Goal: Task Accomplishment & Management: Use online tool/utility

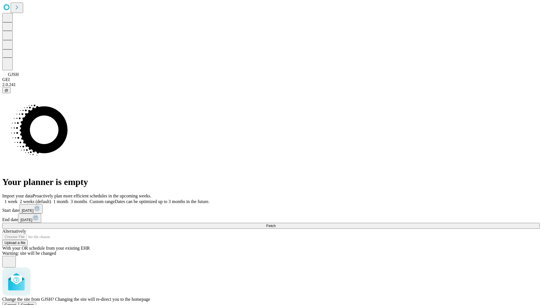
click at [34, 303] on span "Confirm" at bounding box center [27, 305] width 13 height 4
click at [68, 199] on label "1 month" at bounding box center [59, 201] width 17 height 5
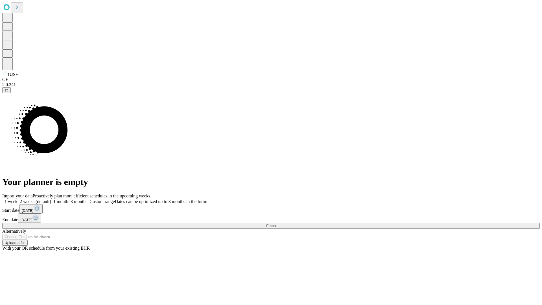
click at [275, 224] on span "Fetch" at bounding box center [270, 226] width 9 height 4
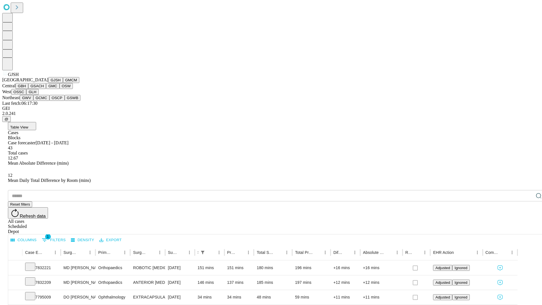
click at [63, 83] on button "GMCM" at bounding box center [71, 80] width 16 height 6
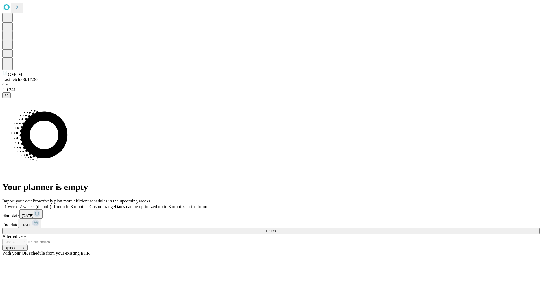
click at [68, 204] on label "1 month" at bounding box center [59, 206] width 17 height 5
click at [275, 229] on span "Fetch" at bounding box center [270, 231] width 9 height 4
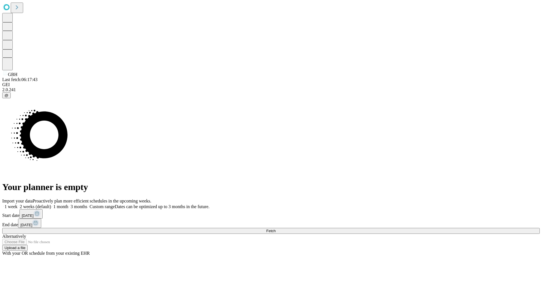
click at [68, 204] on label "1 month" at bounding box center [59, 206] width 17 height 5
click at [275, 229] on span "Fetch" at bounding box center [270, 231] width 9 height 4
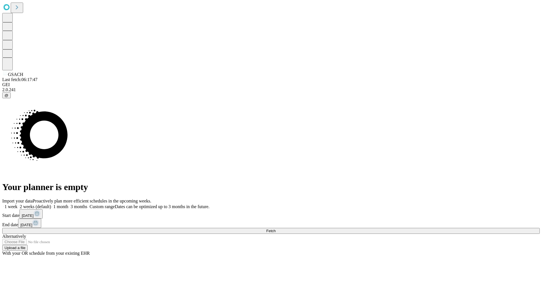
click at [275, 229] on span "Fetch" at bounding box center [270, 231] width 9 height 4
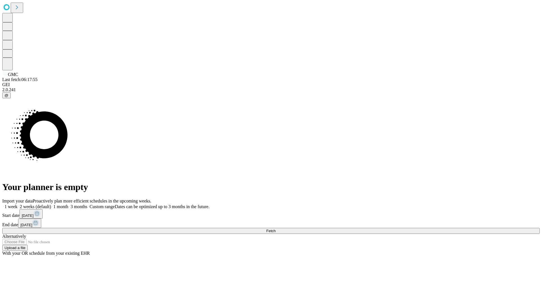
click at [68, 204] on label "1 month" at bounding box center [59, 206] width 17 height 5
click at [275, 229] on span "Fetch" at bounding box center [270, 231] width 9 height 4
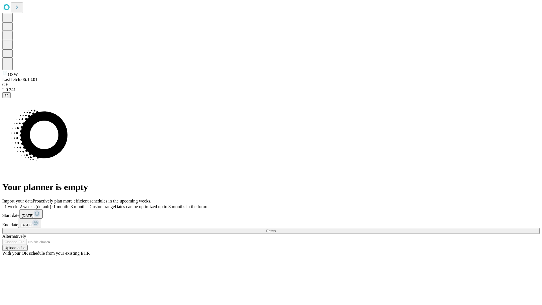
click at [275, 229] on span "Fetch" at bounding box center [270, 231] width 9 height 4
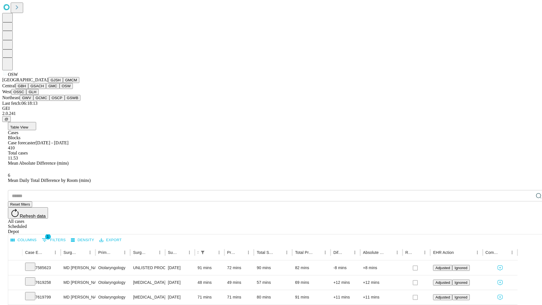
click at [27, 95] on button "OSSC" at bounding box center [18, 92] width 15 height 6
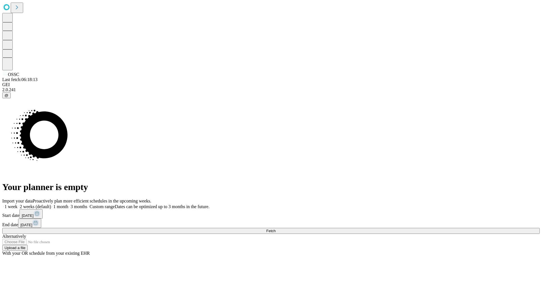
click at [68, 204] on label "1 month" at bounding box center [59, 206] width 17 height 5
click at [275, 229] on span "Fetch" at bounding box center [270, 231] width 9 height 4
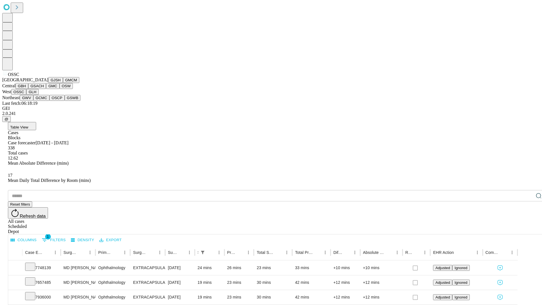
click at [38, 95] on button "GLH" at bounding box center [32, 92] width 12 height 6
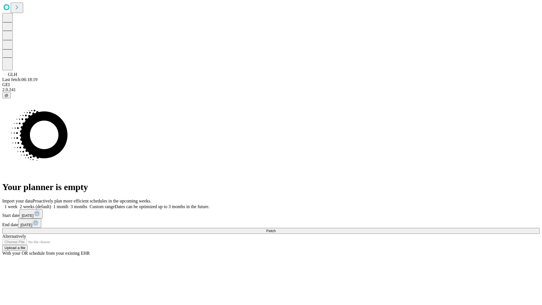
click at [68, 204] on label "1 month" at bounding box center [59, 206] width 17 height 5
click at [275, 229] on span "Fetch" at bounding box center [270, 231] width 9 height 4
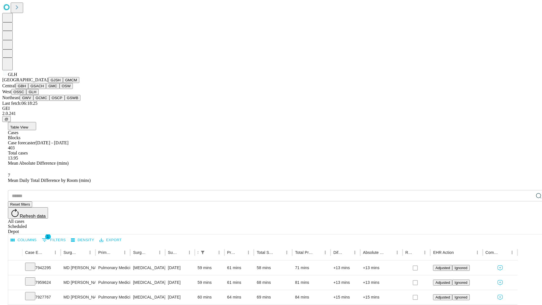
click at [33, 101] on button "GWV" at bounding box center [27, 98] width 14 height 6
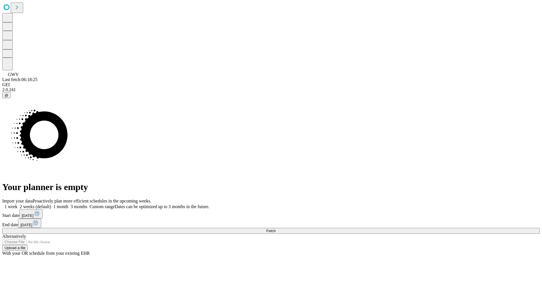
click at [68, 204] on label "1 month" at bounding box center [59, 206] width 17 height 5
click at [275, 229] on span "Fetch" at bounding box center [270, 231] width 9 height 4
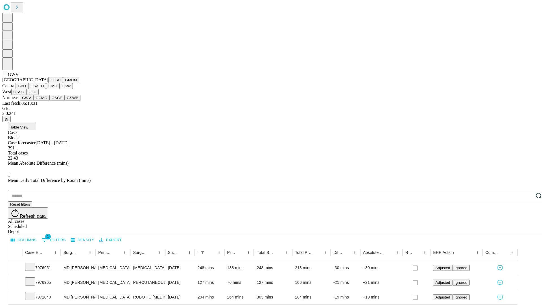
click at [44, 101] on button "GCMC" at bounding box center [41, 98] width 16 height 6
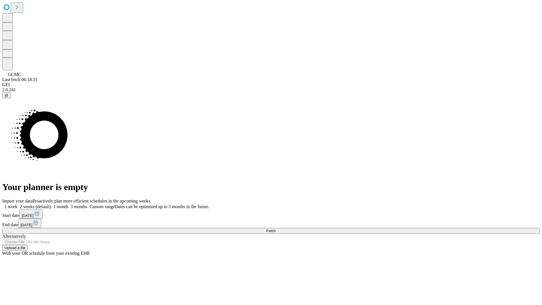
click at [68, 204] on label "1 month" at bounding box center [59, 206] width 17 height 5
click at [275, 229] on span "Fetch" at bounding box center [270, 231] width 9 height 4
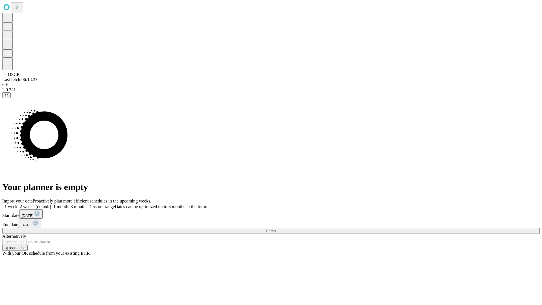
click at [68, 204] on label "1 month" at bounding box center [59, 206] width 17 height 5
click at [275, 229] on span "Fetch" at bounding box center [270, 231] width 9 height 4
